Goal: Complete application form

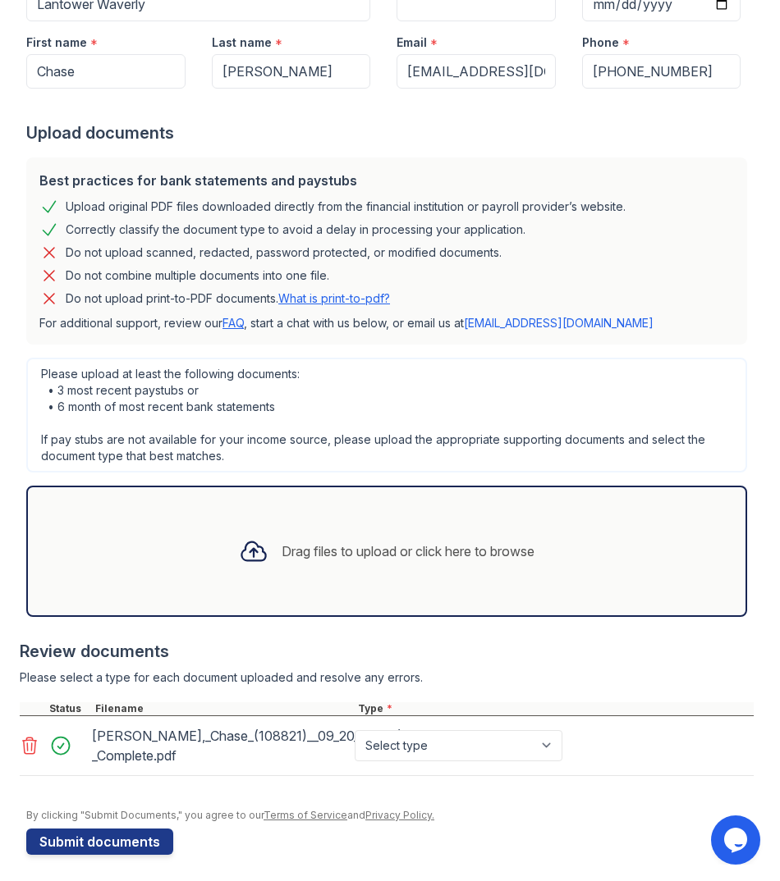
scroll to position [220, 0]
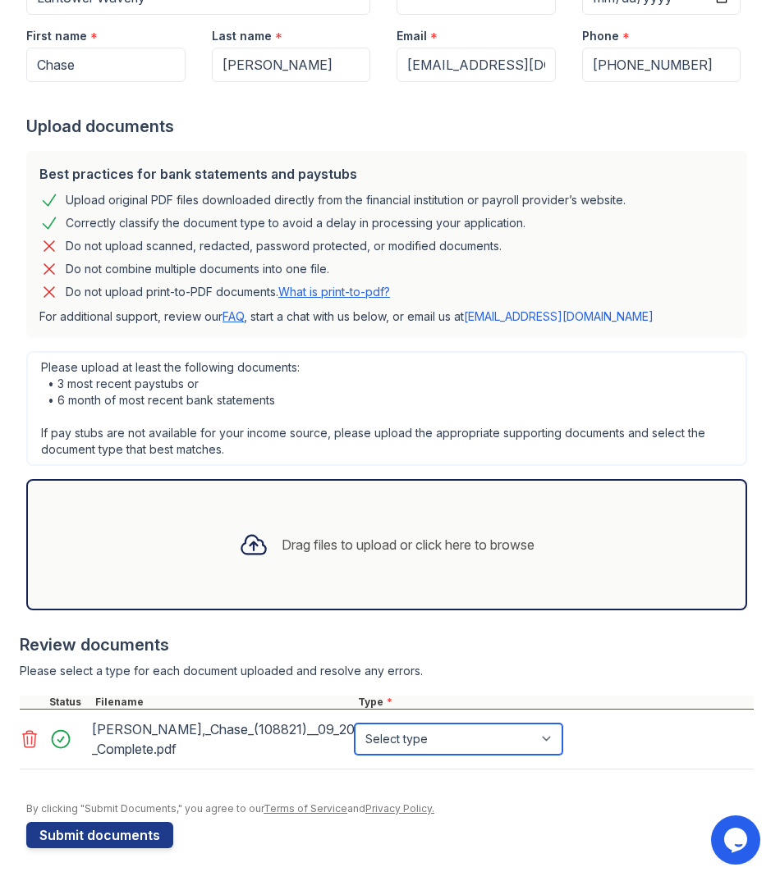
click at [546, 744] on select "Select type Paystub Bank Statement Offer Letter Tax Documents Benefit Award Let…" at bounding box center [458, 739] width 208 height 31
select select "paystub"
click at [354, 724] on select "Select type Paystub Bank Statement Offer Letter Tax Documents Benefit Award Let…" at bounding box center [458, 739] width 208 height 31
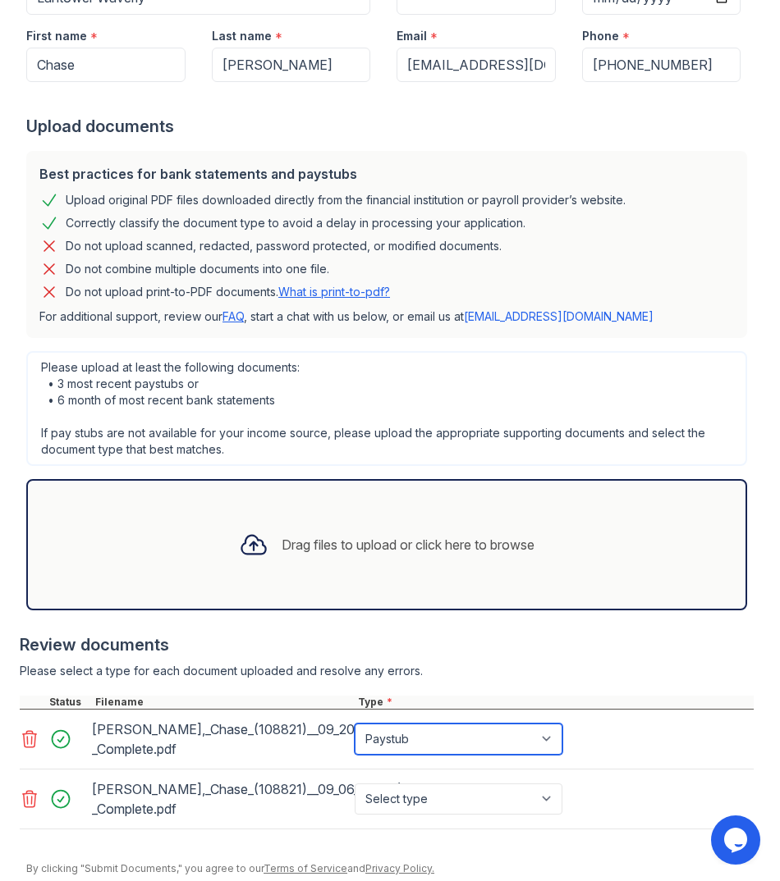
scroll to position [280, 0]
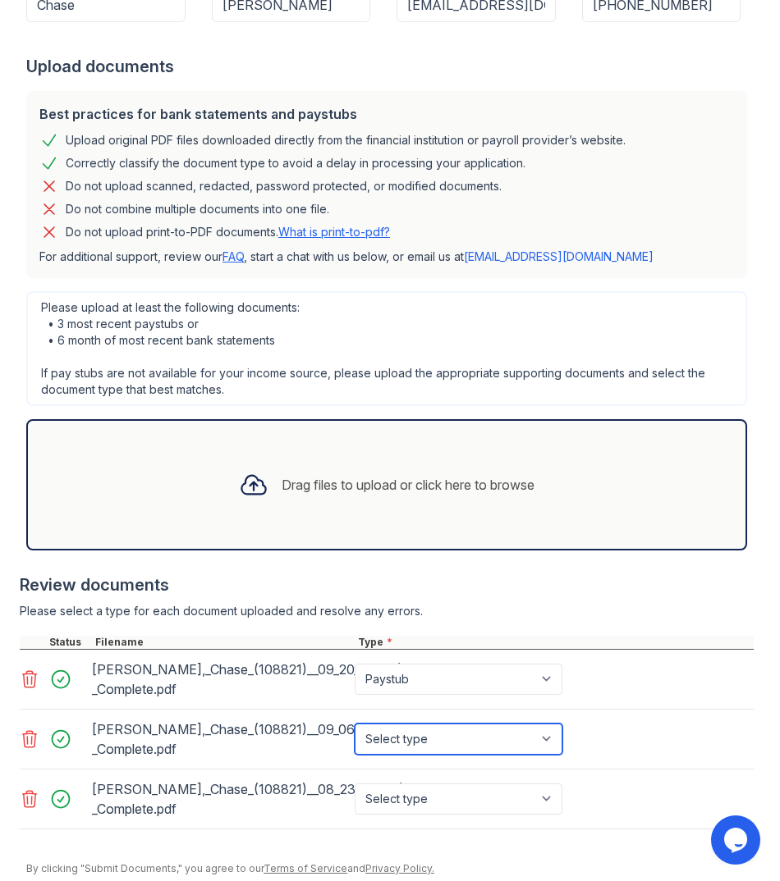
click at [557, 741] on select "Select type Paystub Bank Statement Offer Letter Tax Documents Benefit Award Let…" at bounding box center [458, 739] width 208 height 31
select select "paystub"
click at [354, 724] on select "Select type Paystub Bank Statement Offer Letter Tax Documents Benefit Award Let…" at bounding box center [458, 739] width 208 height 31
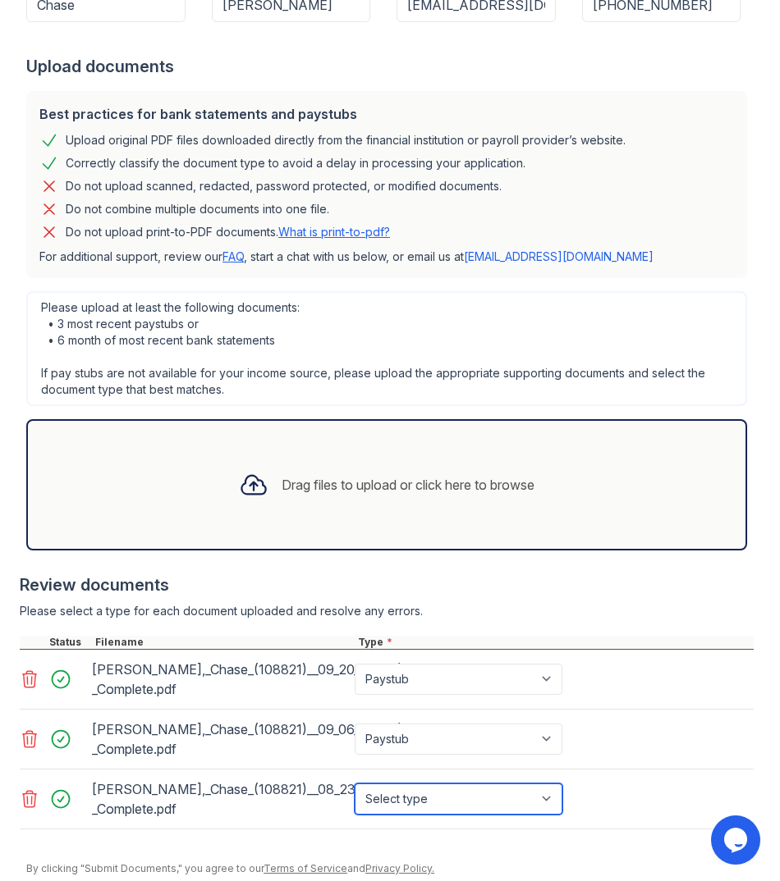
click at [544, 798] on select "Select type Paystub Bank Statement Offer Letter Tax Documents Benefit Award Let…" at bounding box center [458, 799] width 208 height 31
select select "paystub"
click at [354, 784] on select "Select type Paystub Bank Statement Offer Letter Tax Documents Benefit Award Let…" at bounding box center [458, 799] width 208 height 31
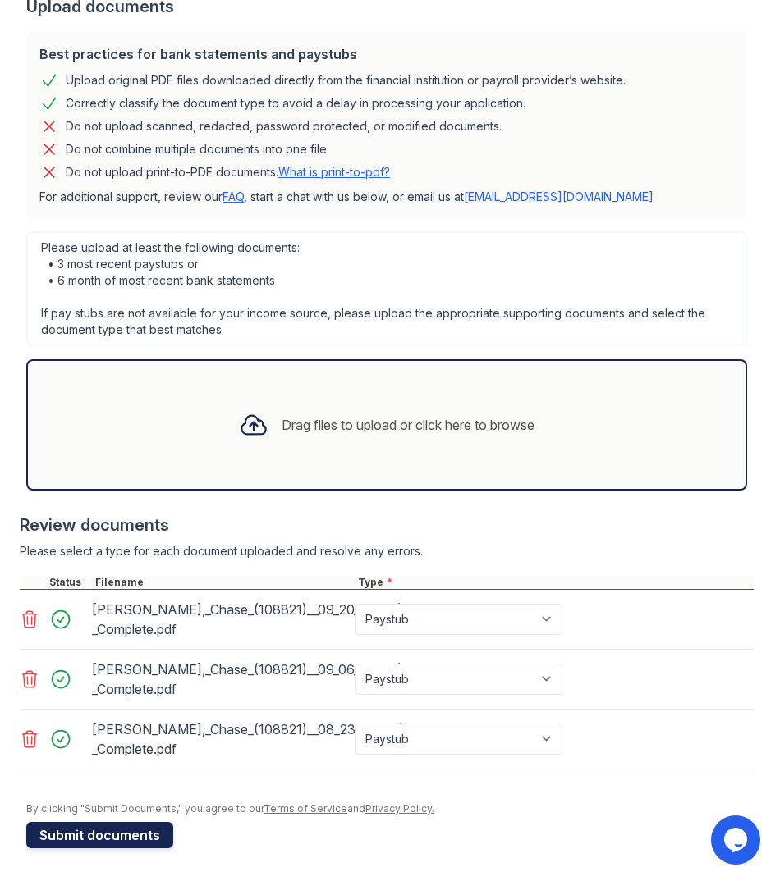
click at [147, 835] on button "Submit documents" at bounding box center [99, 835] width 147 height 26
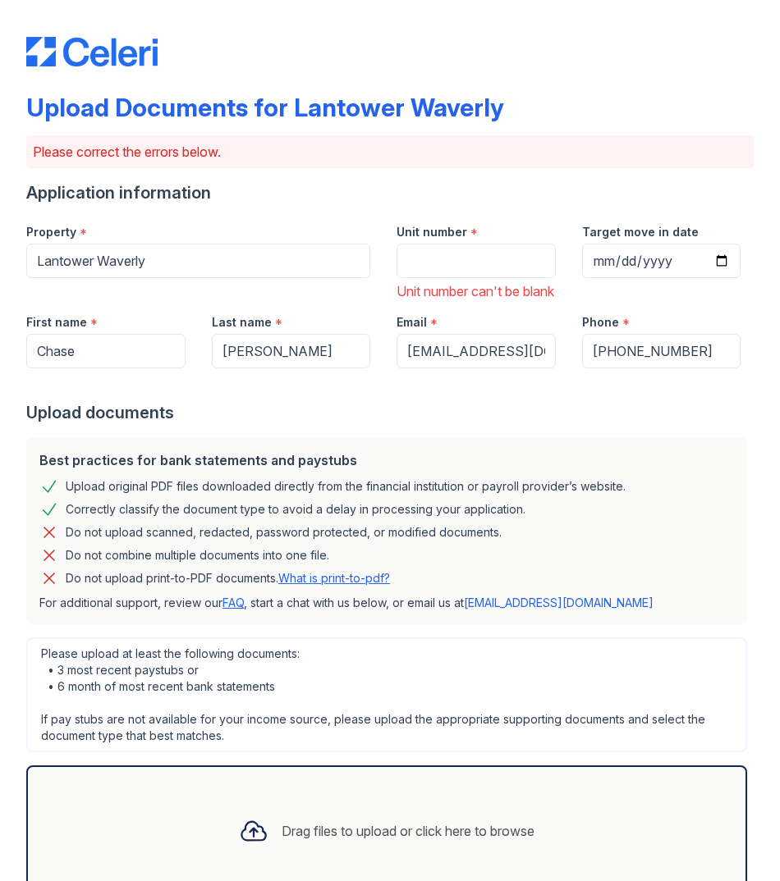
scroll to position [0, 0]
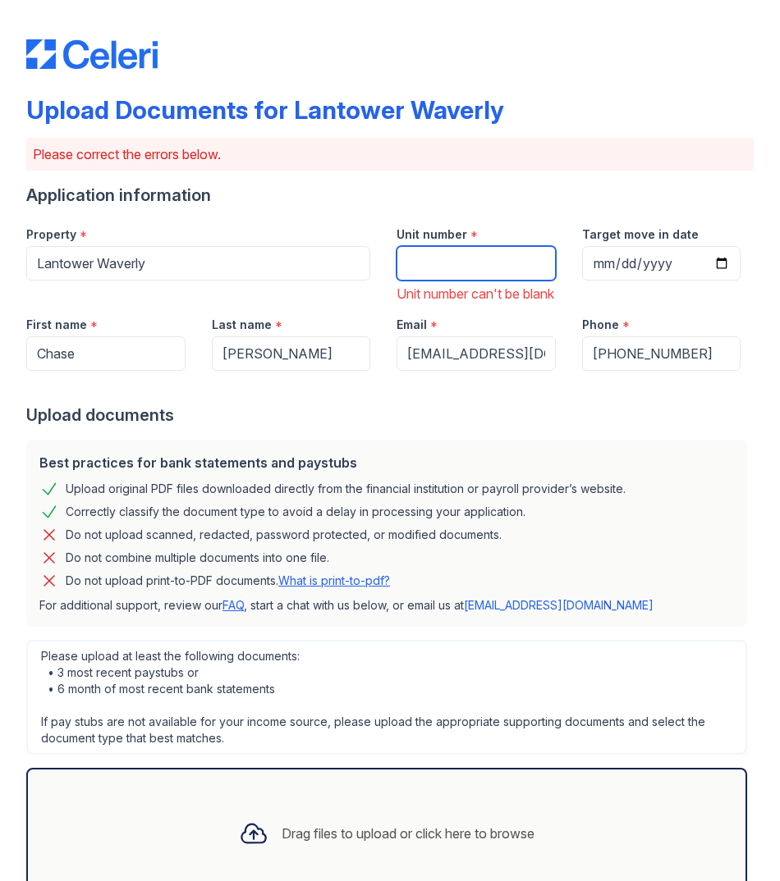
click at [488, 263] on input "Unit number" at bounding box center [475, 263] width 159 height 34
type input "1120"
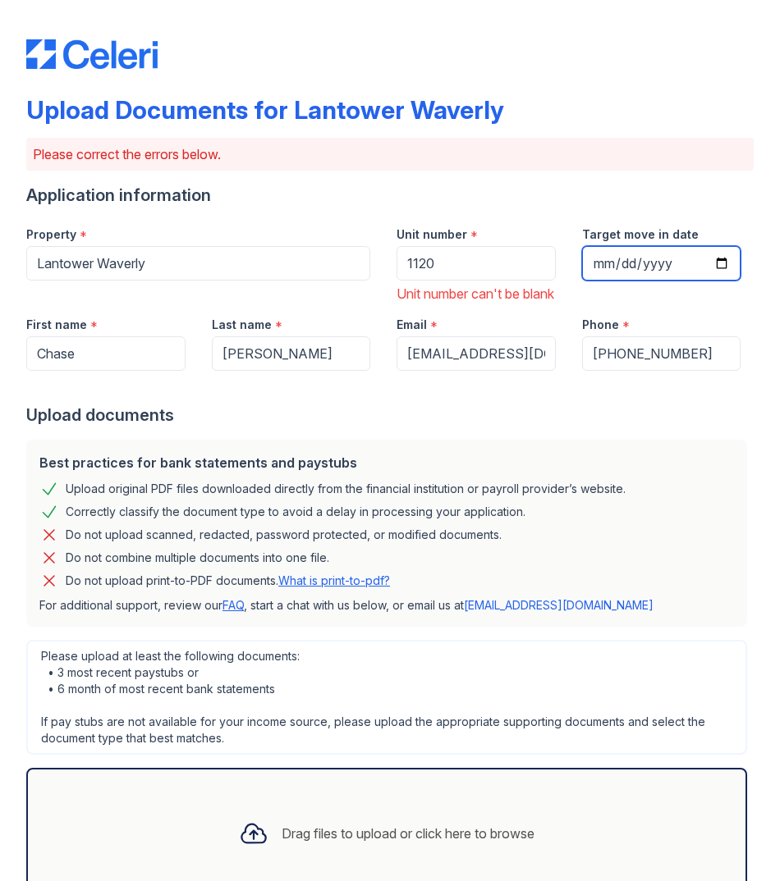
click at [706, 263] on input "Target move in date" at bounding box center [661, 263] width 159 height 34
type input "[DATE]"
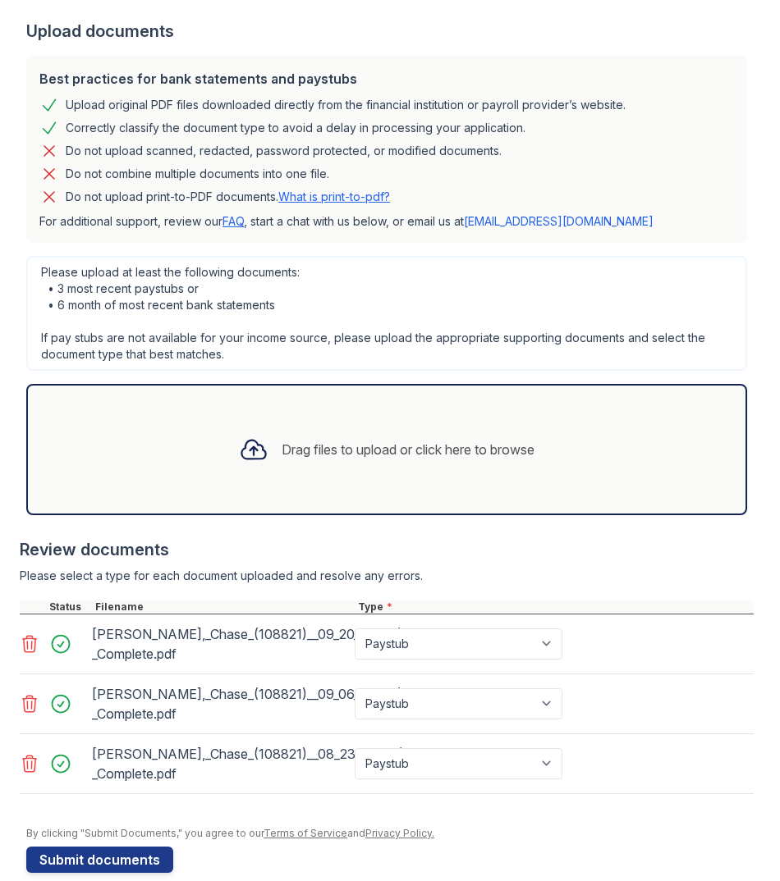
scroll to position [428, 0]
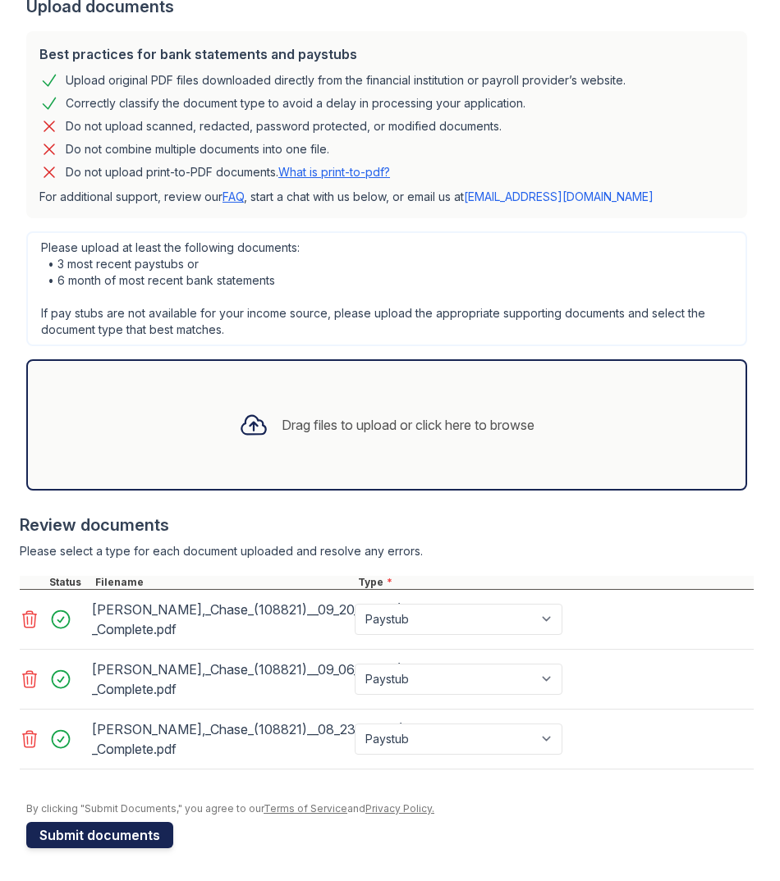
click at [147, 842] on button "Submit documents" at bounding box center [99, 835] width 147 height 26
